Goal: Task Accomplishment & Management: Complete application form

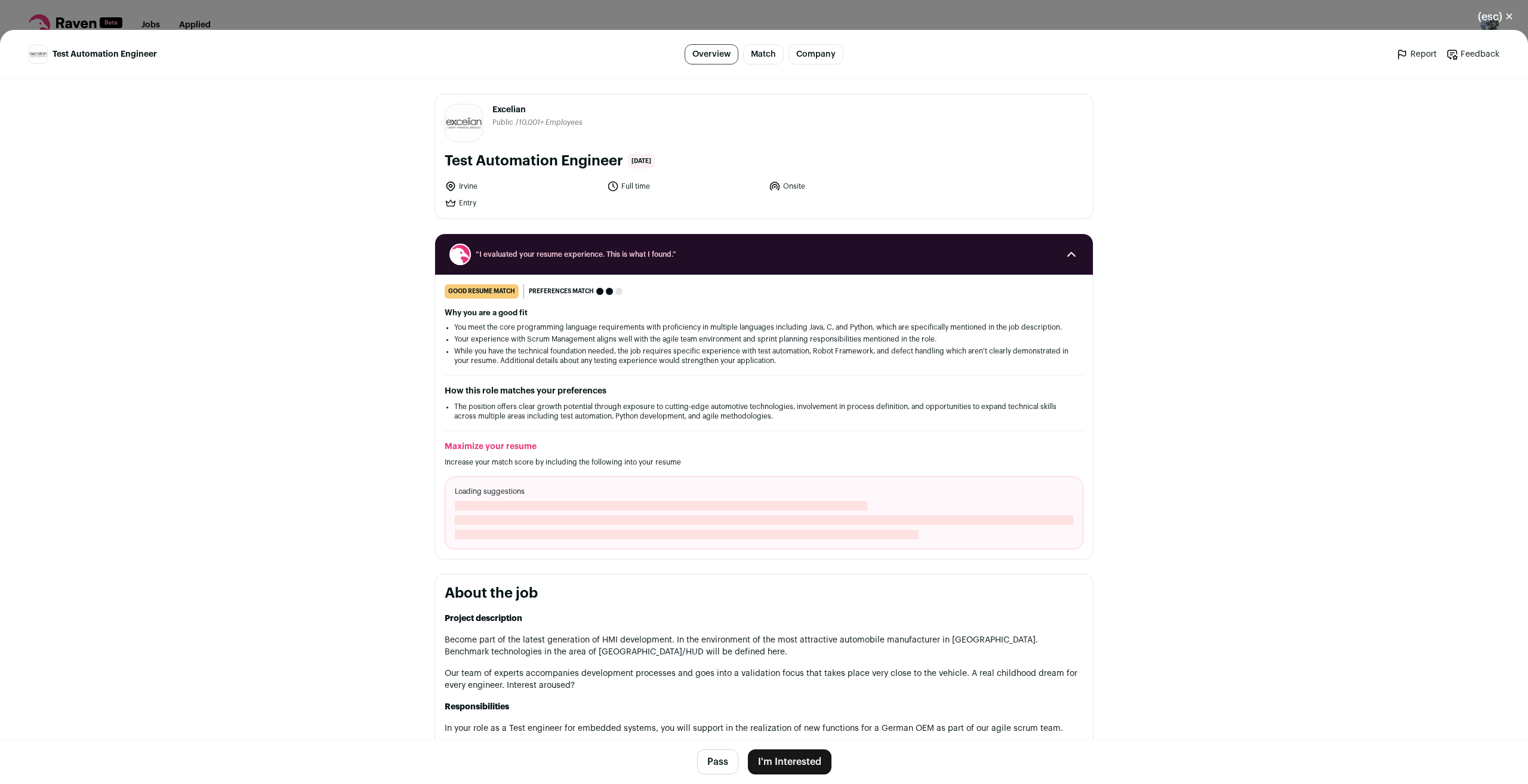
click at [769, 765] on button "I'm Interested" at bounding box center [790, 761] width 84 height 25
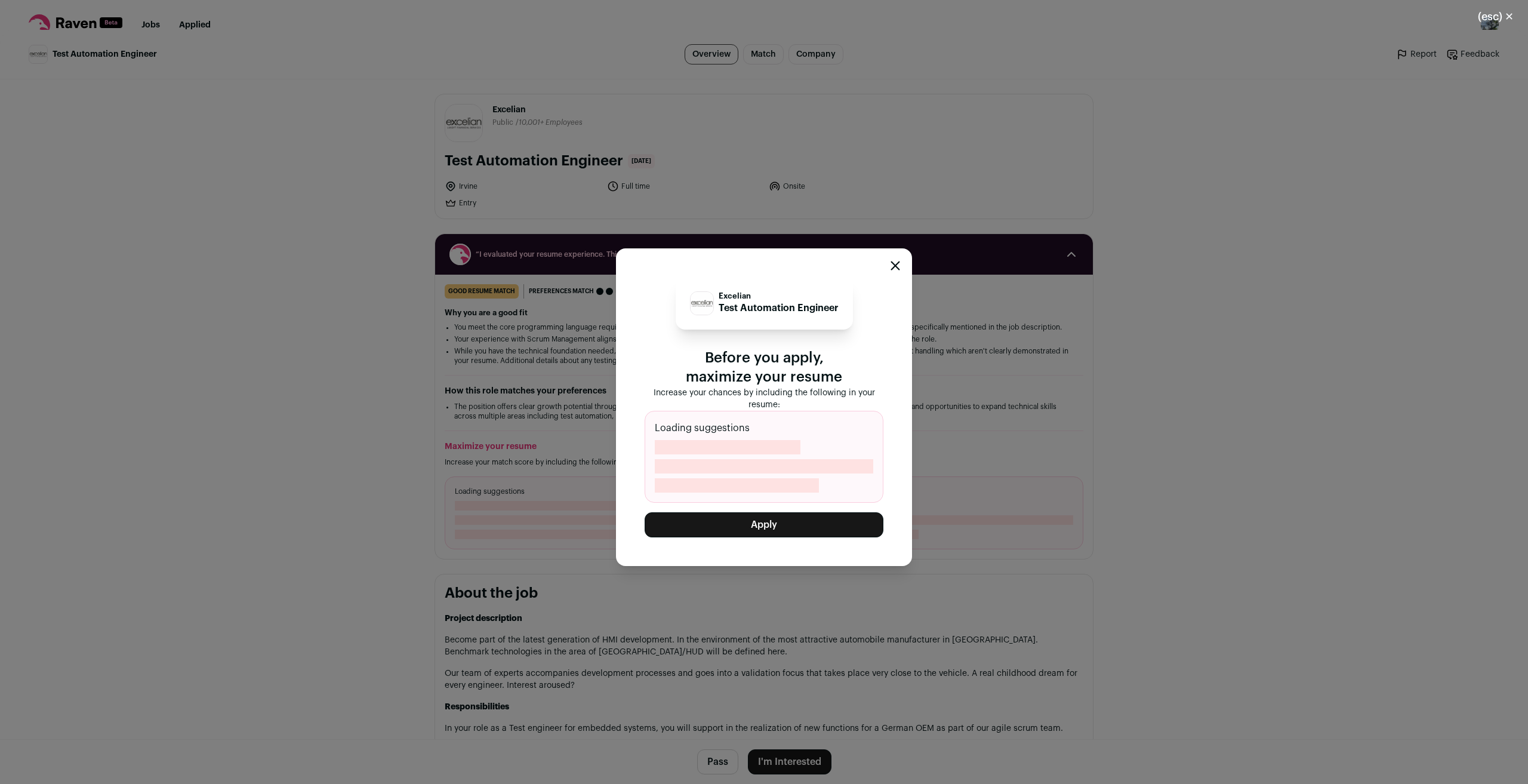
click at [769, 520] on button "Apply" at bounding box center [764, 524] width 239 height 25
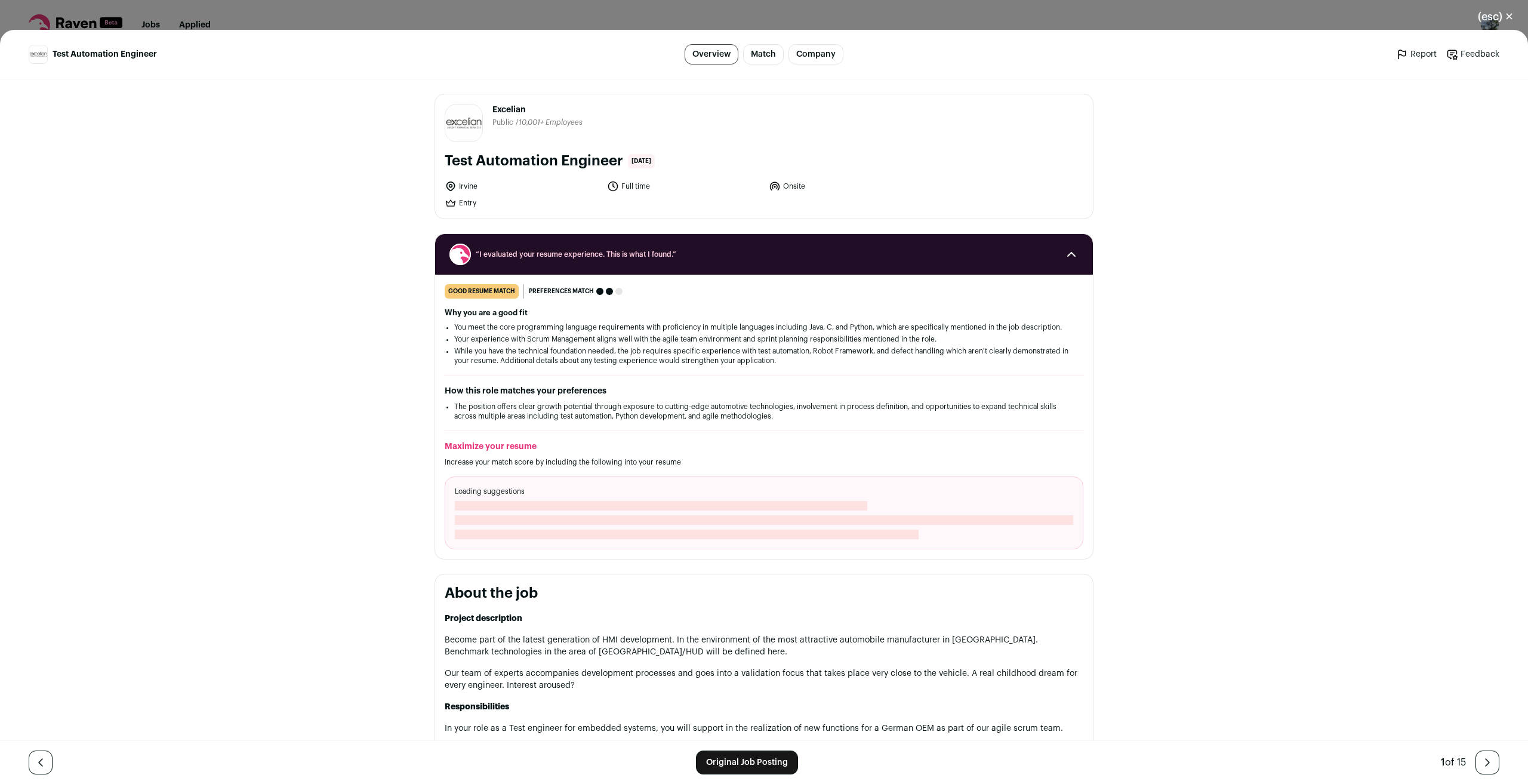
click at [1497, 17] on button "(esc) ✕" at bounding box center [1496, 17] width 64 height 26
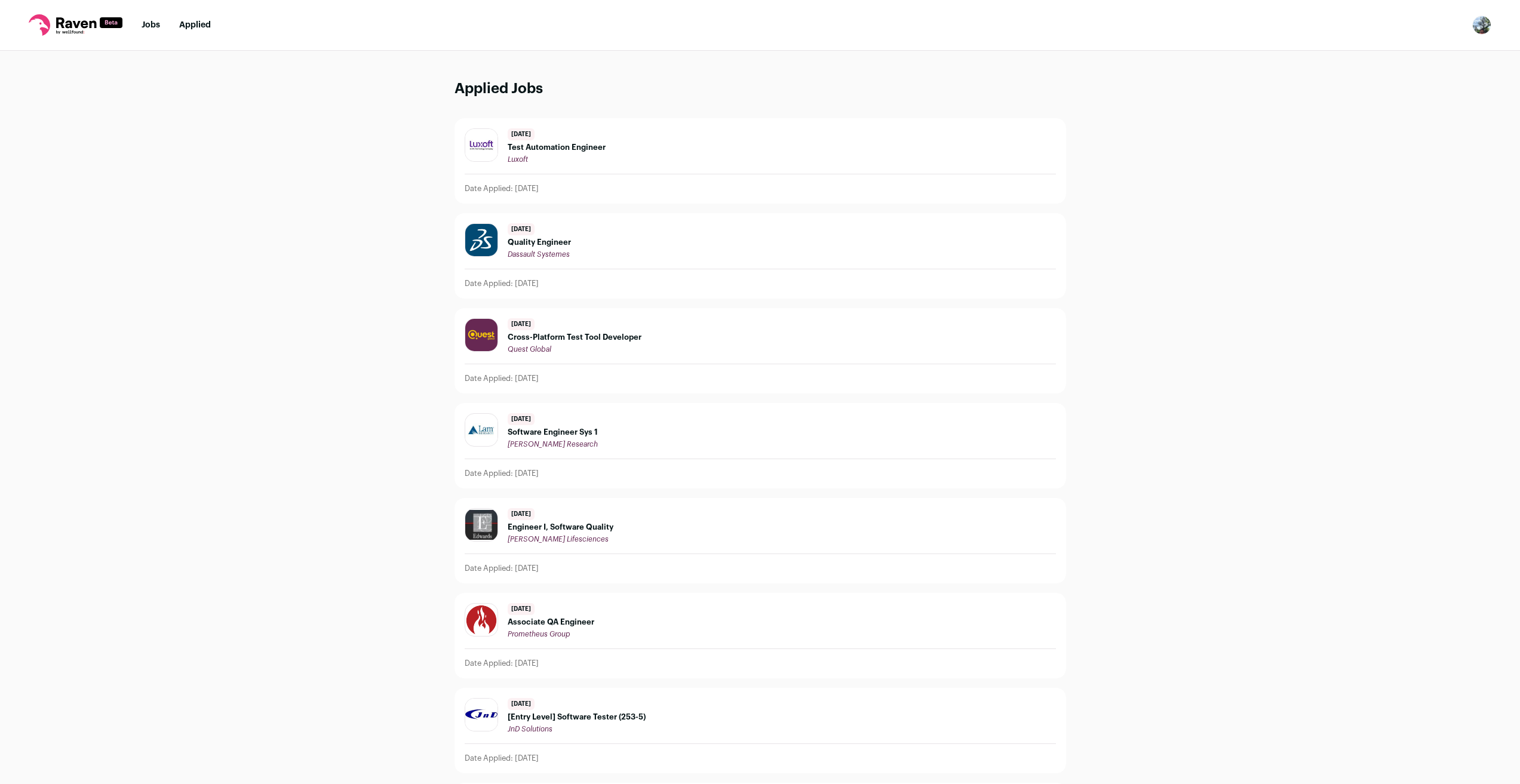
click at [150, 23] on link "Jobs" at bounding box center [151, 25] width 18 height 8
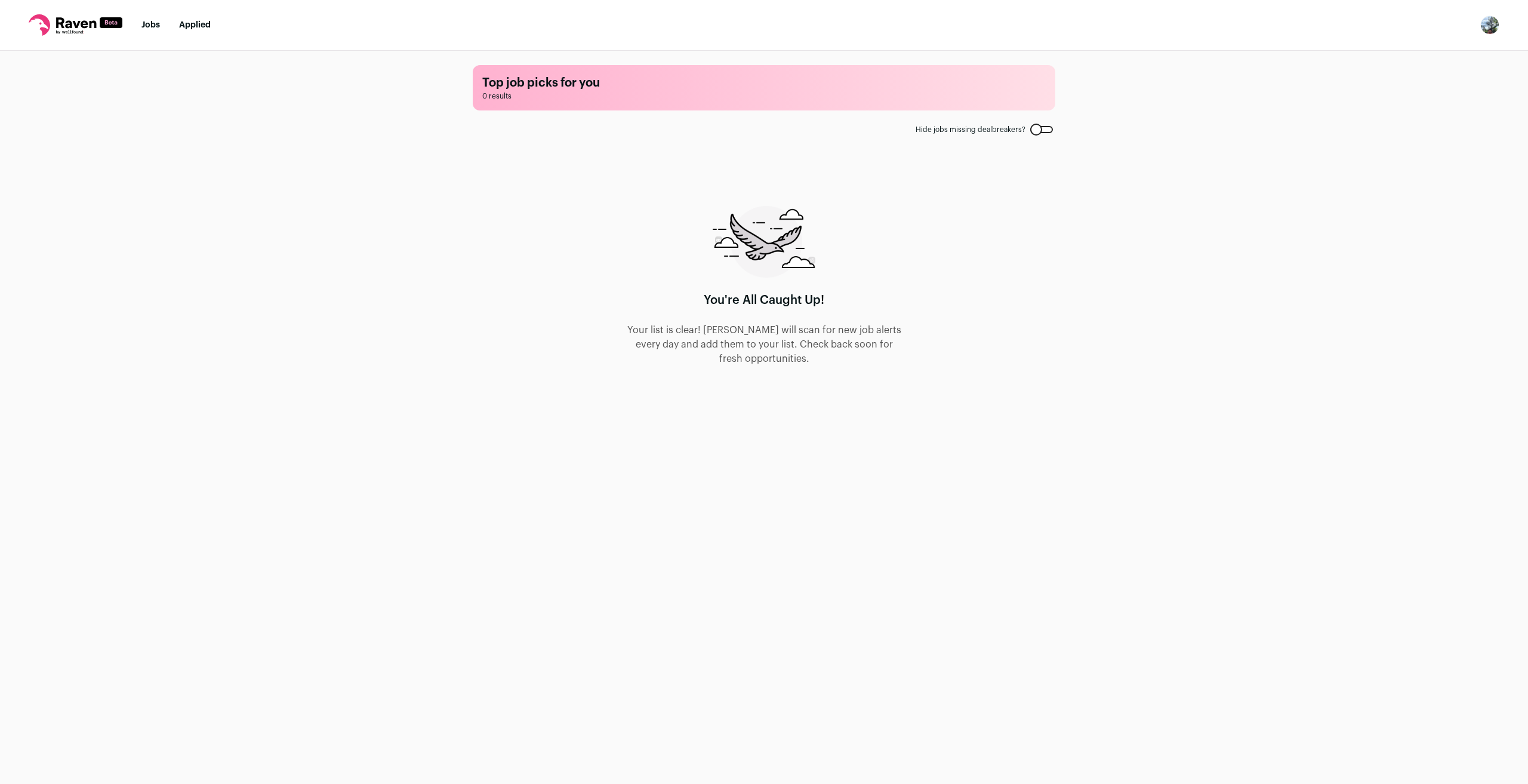
click at [1040, 126] on div at bounding box center [1042, 129] width 23 height 7
click at [1040, 133] on div at bounding box center [1042, 129] width 23 height 7
